Goal: Information Seeking & Learning: Find specific fact

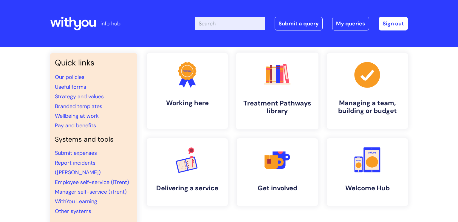
click at [297, 102] on h4 "Treatment Pathways library" at bounding box center [277, 107] width 73 height 16
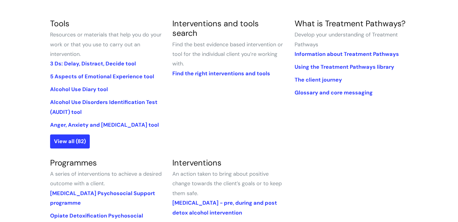
scroll to position [88, 0]
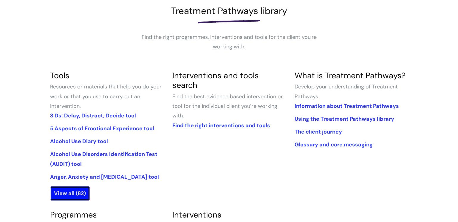
click at [67, 194] on link "View all (82)" at bounding box center [70, 193] width 40 height 14
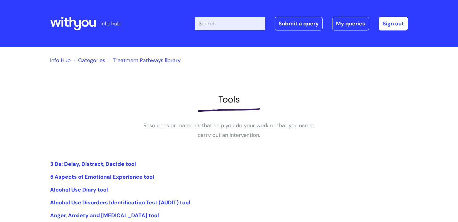
click at [81, 59] on link "Categories" at bounding box center [91, 60] width 27 height 7
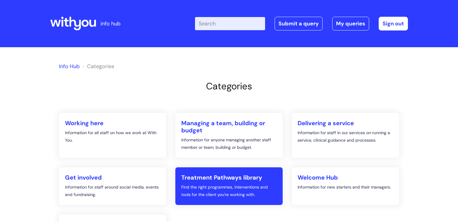
click at [227, 182] on link "Treatment Pathways library Find the right programmes, interventions and tools f…" at bounding box center [229, 186] width 107 height 38
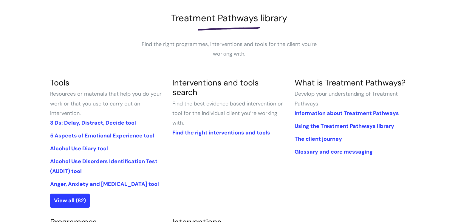
scroll to position [78, 0]
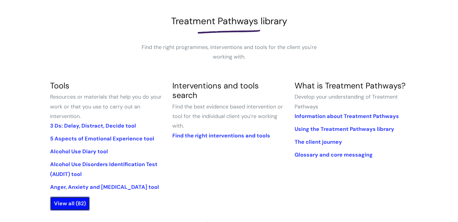
click at [72, 206] on link "View all (82)" at bounding box center [70, 203] width 40 height 14
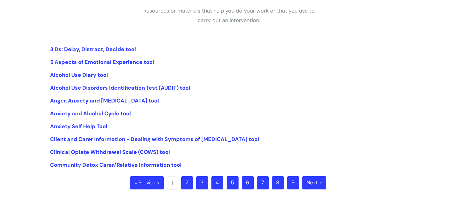
scroll to position [110, 0]
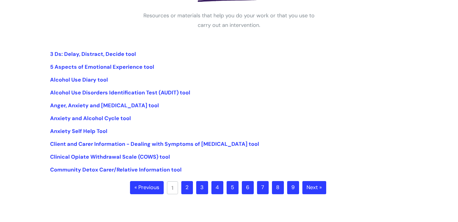
click at [292, 184] on link "9" at bounding box center [293, 187] width 12 height 13
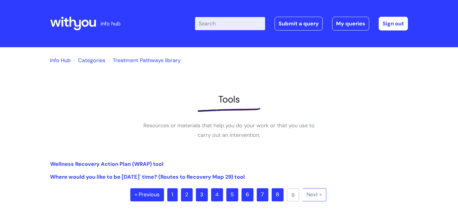
click at [214, 23] on input "Enter your search term here..." at bounding box center [230, 23] width 70 height 13
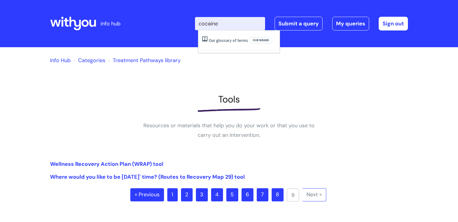
type input "cocaine"
click button "Search" at bounding box center [0, 0] width 0 height 0
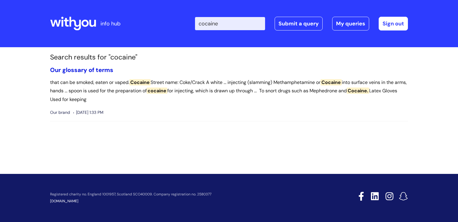
click at [97, 70] on link "Our glossary of terms" at bounding box center [81, 70] width 63 height 8
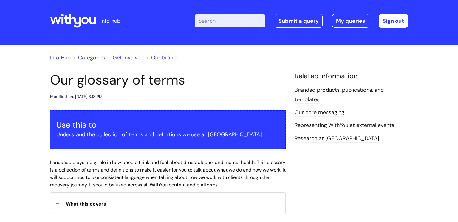
scroll to position [3, 0]
click at [125, 57] on link "Get involved" at bounding box center [128, 57] width 31 height 7
